Goal: Information Seeking & Learning: Learn about a topic

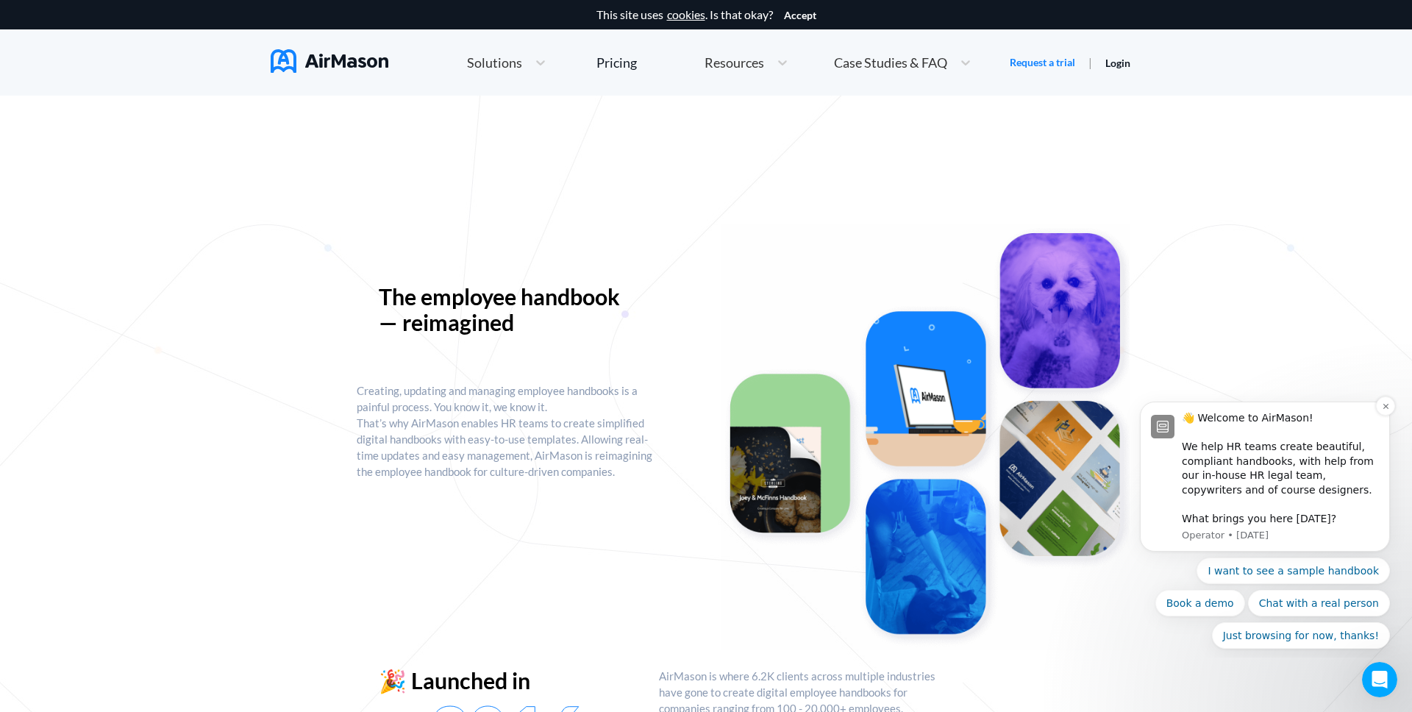
scroll to position [1, 0]
click at [1347, 637] on button "Just browsing for now, thanks!" at bounding box center [1301, 635] width 178 height 26
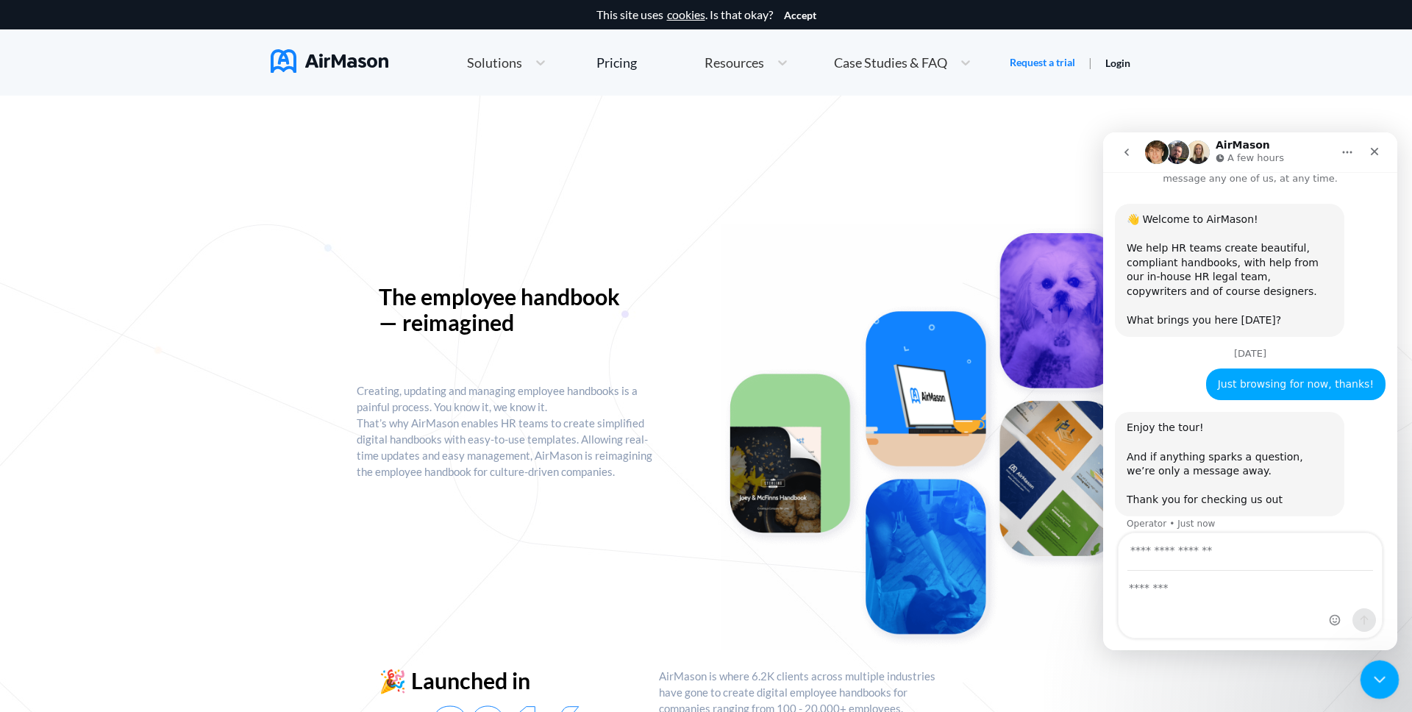
scroll to position [84, 0]
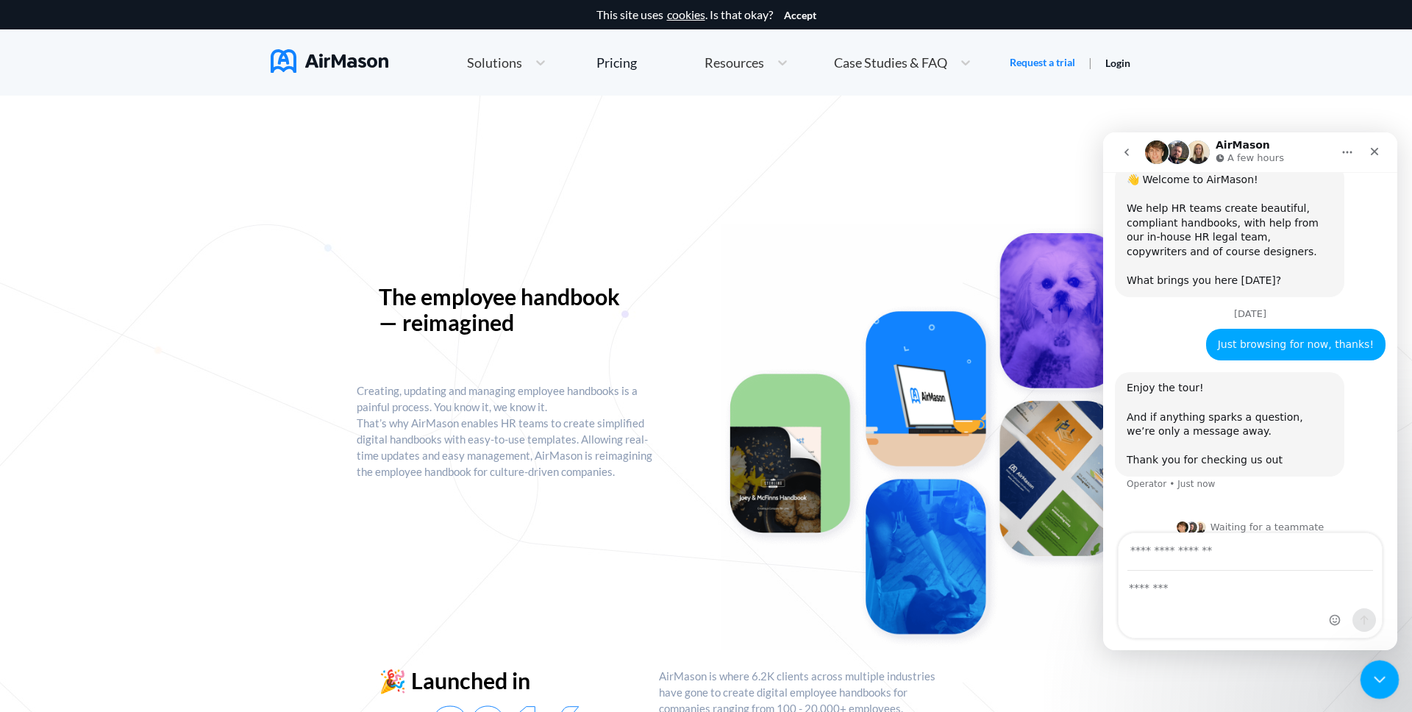
click at [1372, 671] on icon "Close Intercom Messenger" at bounding box center [1377, 677] width 18 height 18
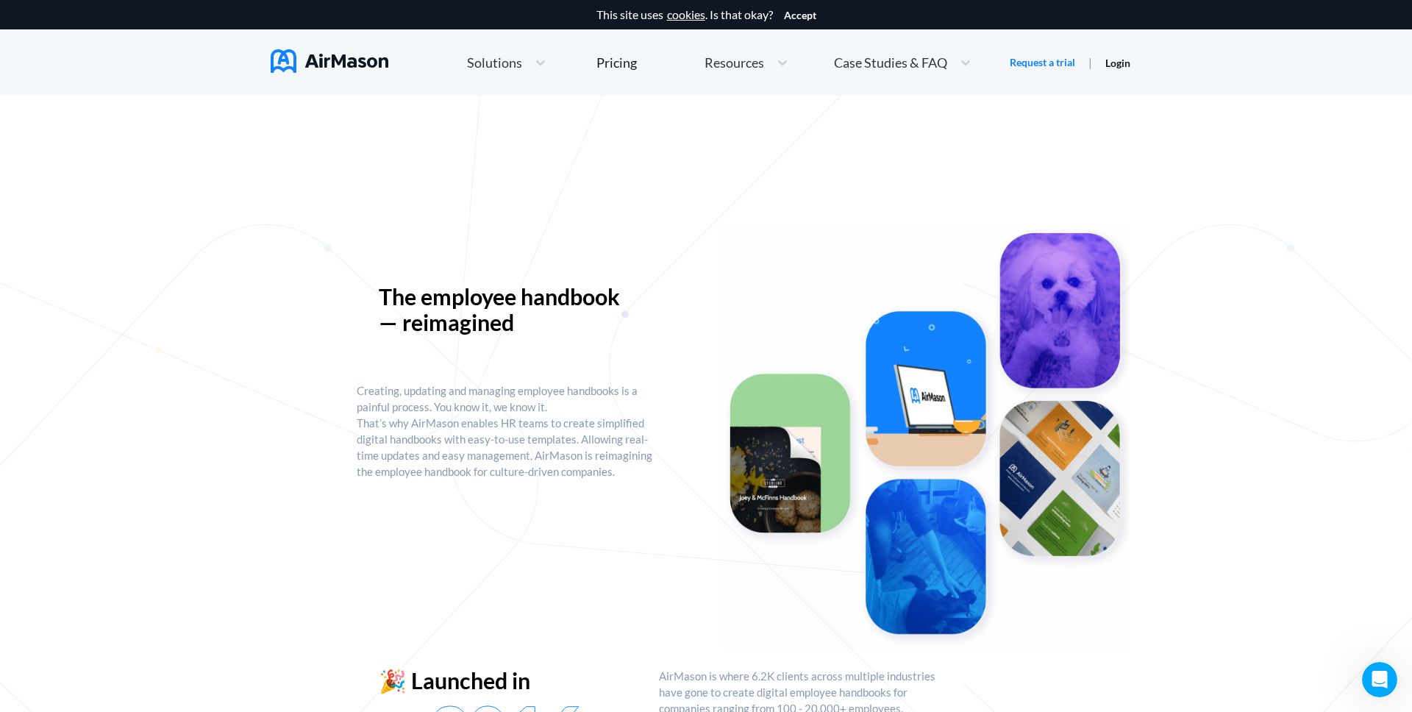
click at [729, 60] on span "Resources" at bounding box center [734, 62] width 60 height 13
click at [776, 153] on span "Help center" at bounding box center [792, 158] width 67 height 15
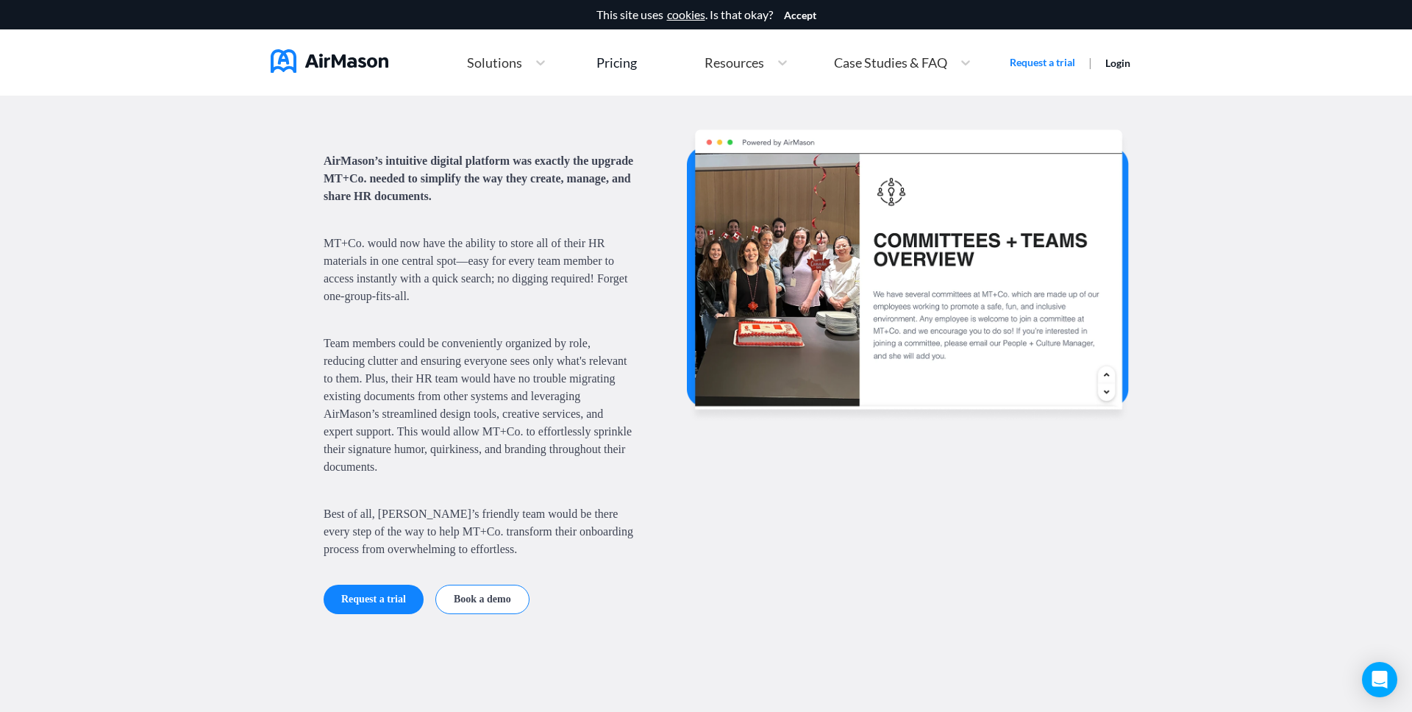
scroll to position [1870, 0]
drag, startPoint x: 815, startPoint y: 18, endPoint x: 804, endPoint y: 19, distance: 11.9
click at [812, 18] on button "Accept" at bounding box center [800, 16] width 32 height 12
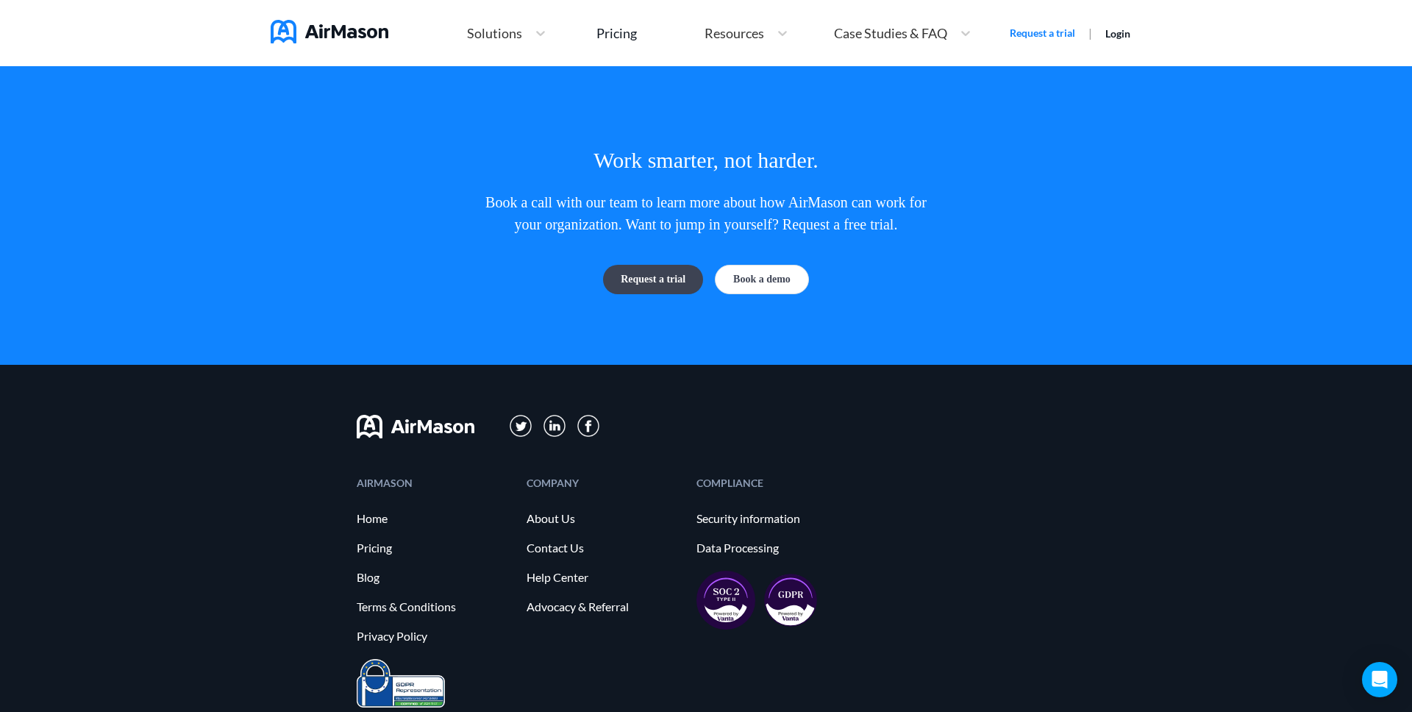
scroll to position [4036, 0]
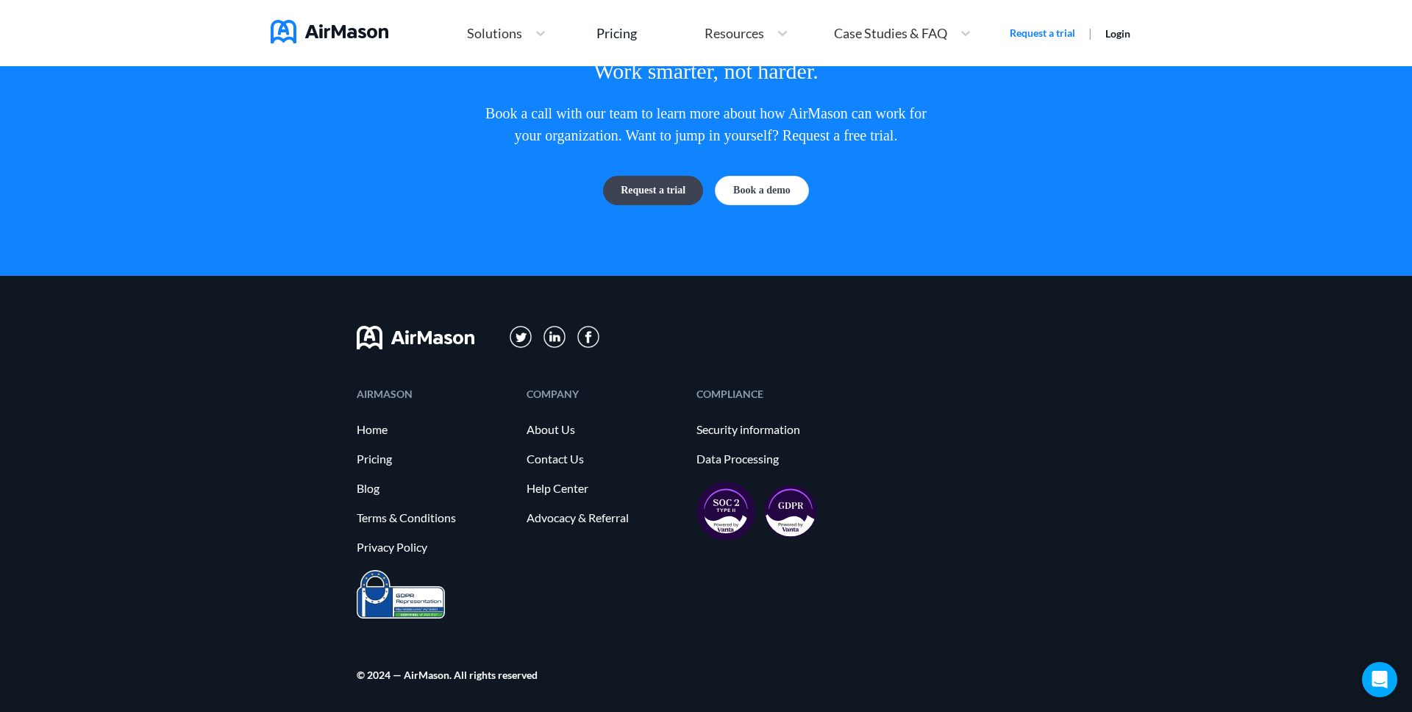
click at [301, 390] on div "AIRMASON Home Pricing Blog Terms & Conditions Privacy Policy COMPANY About Us C…" at bounding box center [706, 496] width 1412 height 440
click at [366, 484] on link "Blog" at bounding box center [434, 488] width 155 height 13
